Goal: Task Accomplishment & Management: Manage account settings

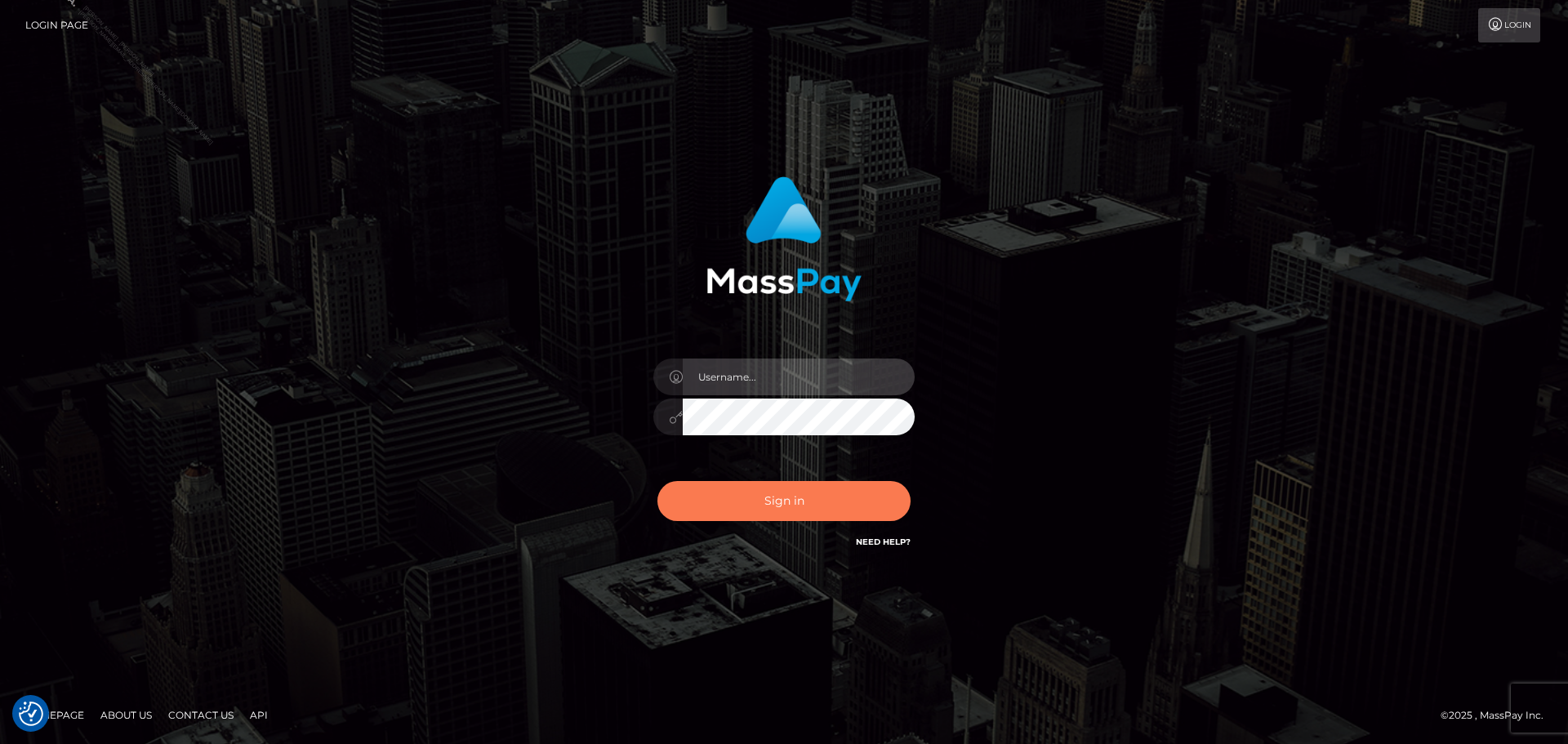
type input "[PERSON_NAME].ACE"
click at [818, 512] on button "Sign in" at bounding box center [784, 501] width 253 height 40
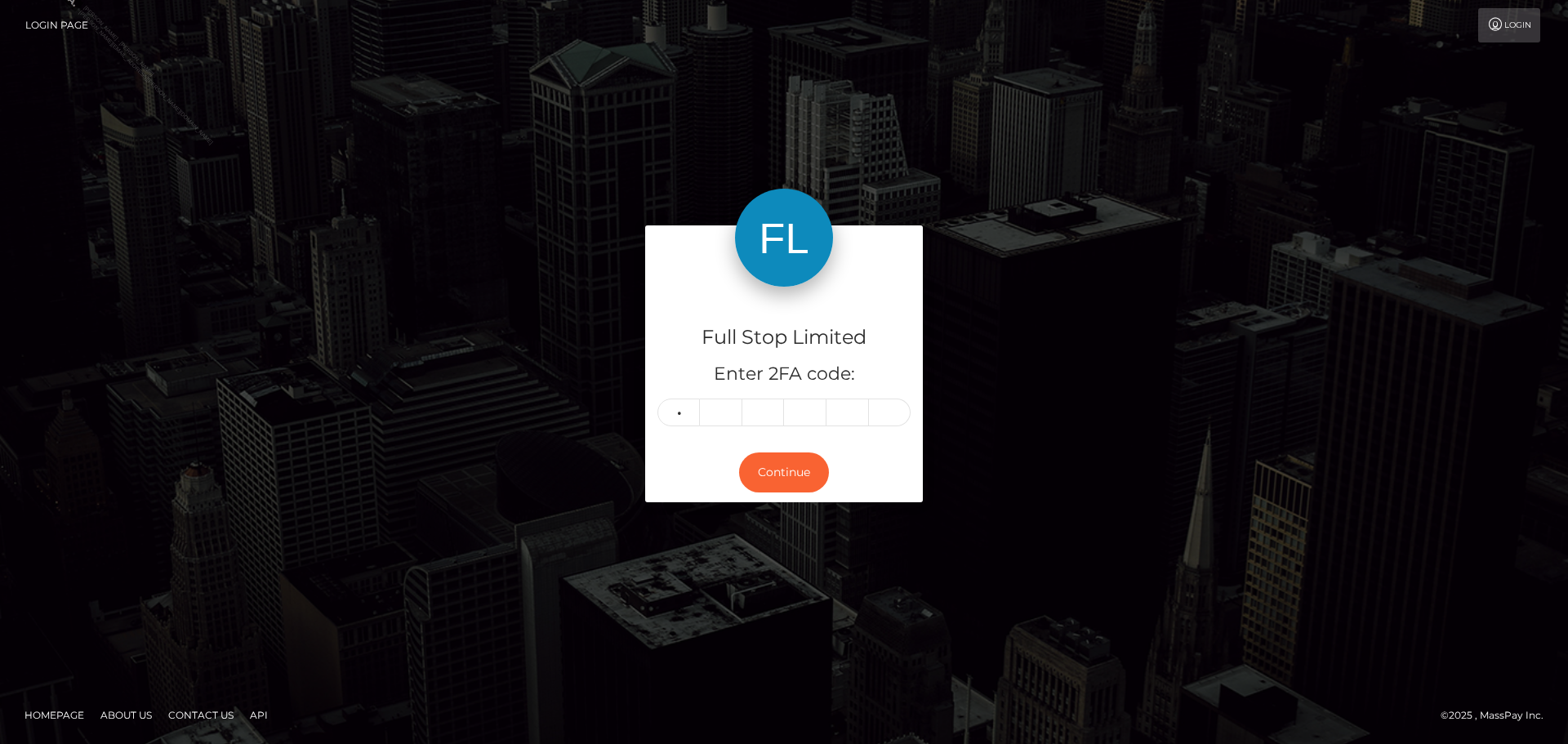
type input "9"
type input "8"
type input "4"
type input "0"
type input "2"
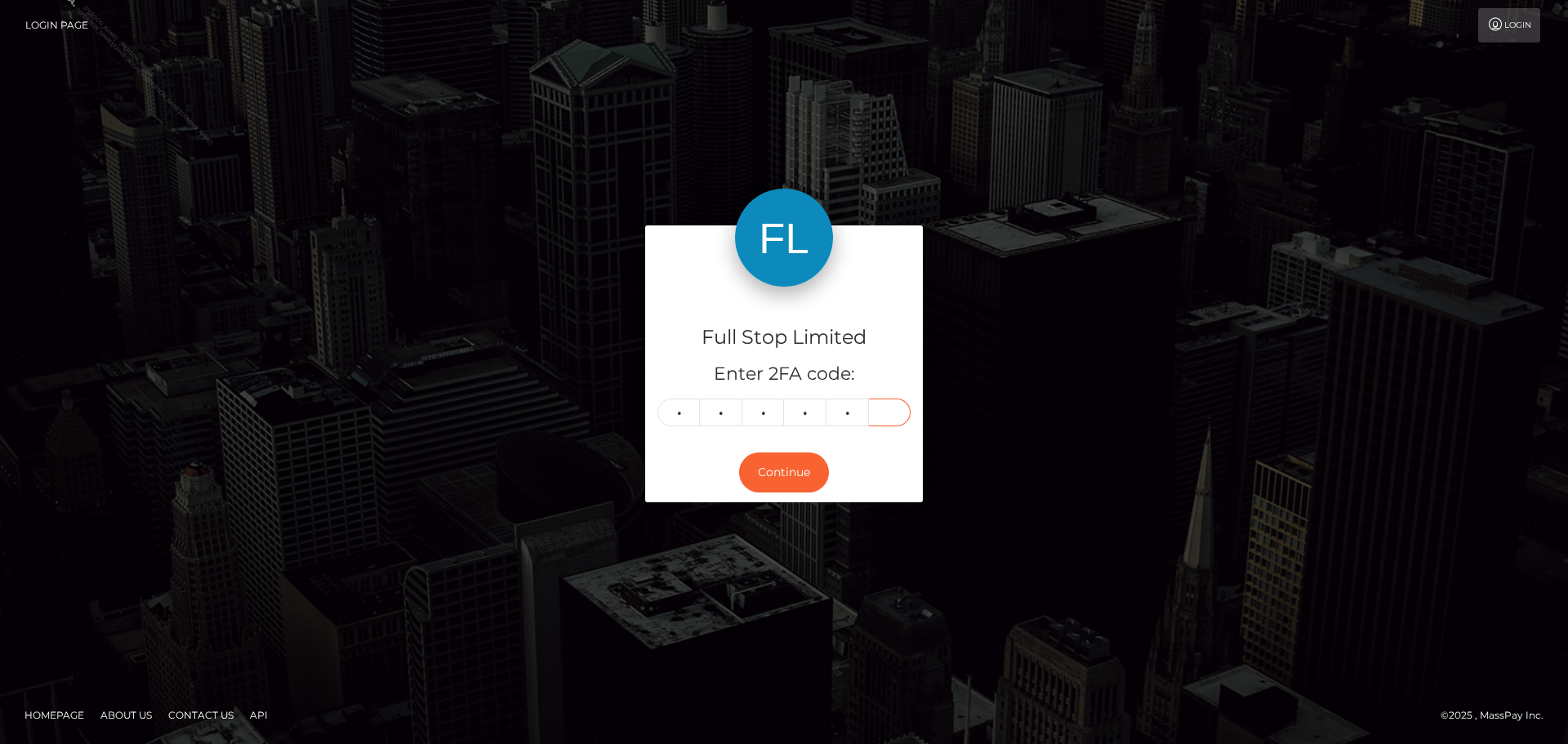
type input "2"
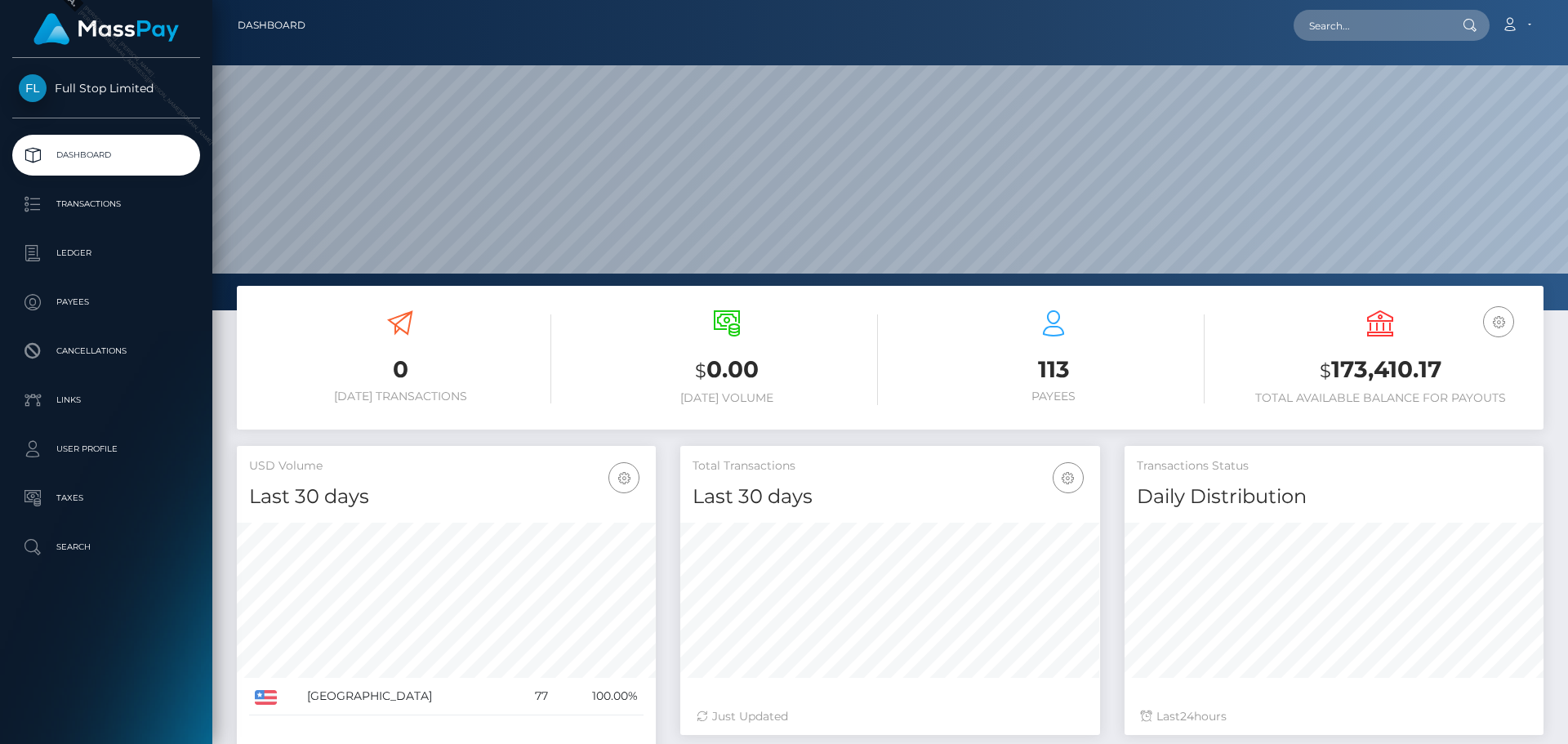
scroll to position [290, 420]
drag, startPoint x: 1338, startPoint y: 371, endPoint x: 1435, endPoint y: 375, distance: 97.1
click at [1435, 375] on h3 "$ 173,410.17" at bounding box center [1380, 371] width 302 height 34
drag, startPoint x: 1372, startPoint y: 364, endPoint x: 1352, endPoint y: 362, distance: 20.1
click at [1371, 364] on h3 "$ 173,410.17" at bounding box center [1380, 371] width 302 height 34
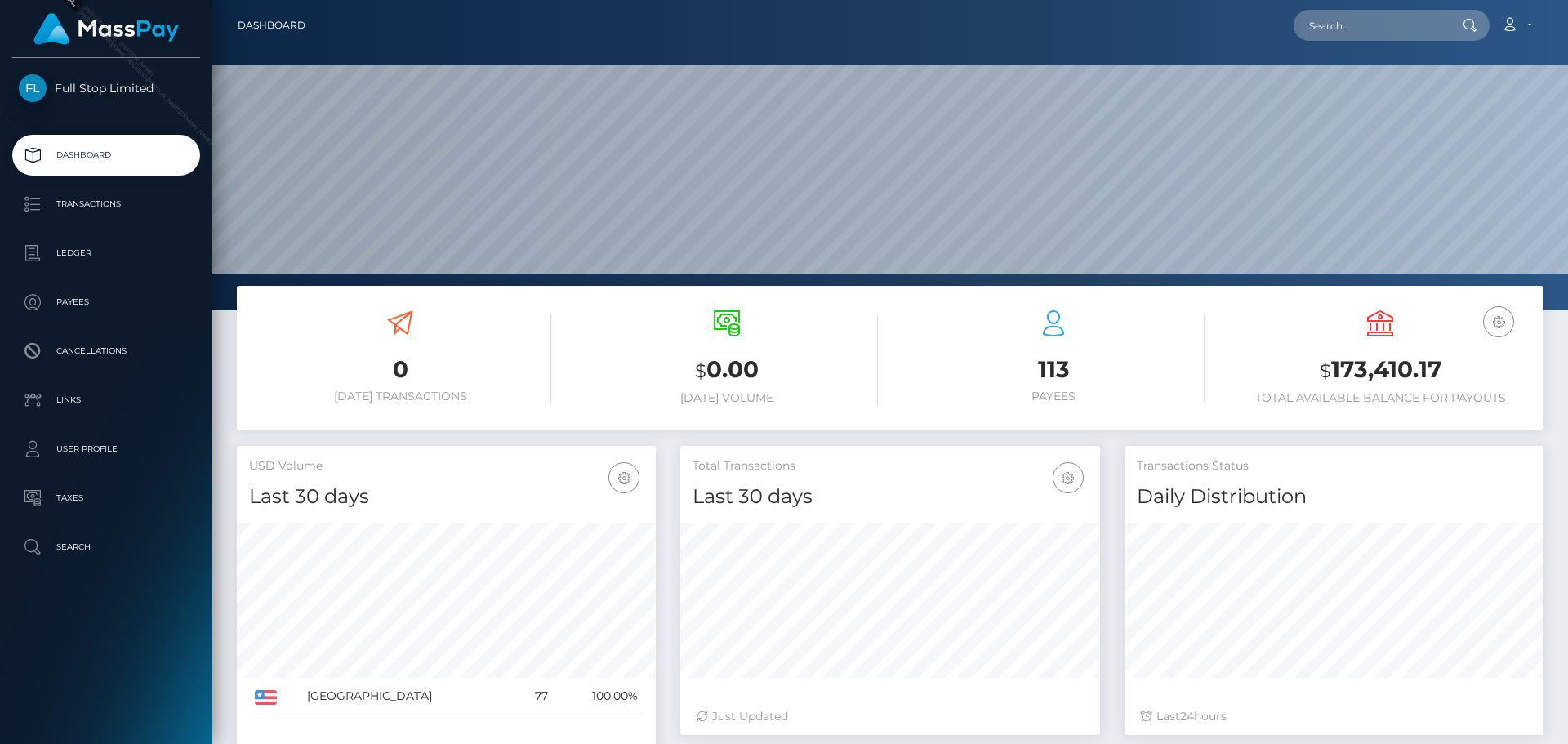
click at [1335, 366] on h3 "$ 173,410.17" at bounding box center [1380, 371] width 302 height 34
drag, startPoint x: 1335, startPoint y: 369, endPoint x: 1436, endPoint y: 367, distance: 101.0
click at [1436, 367] on h3 "$ 173,410.17" at bounding box center [1380, 371] width 302 height 34
copy h3 "173,410.17"
